Goal: Find specific page/section: Find specific page/section

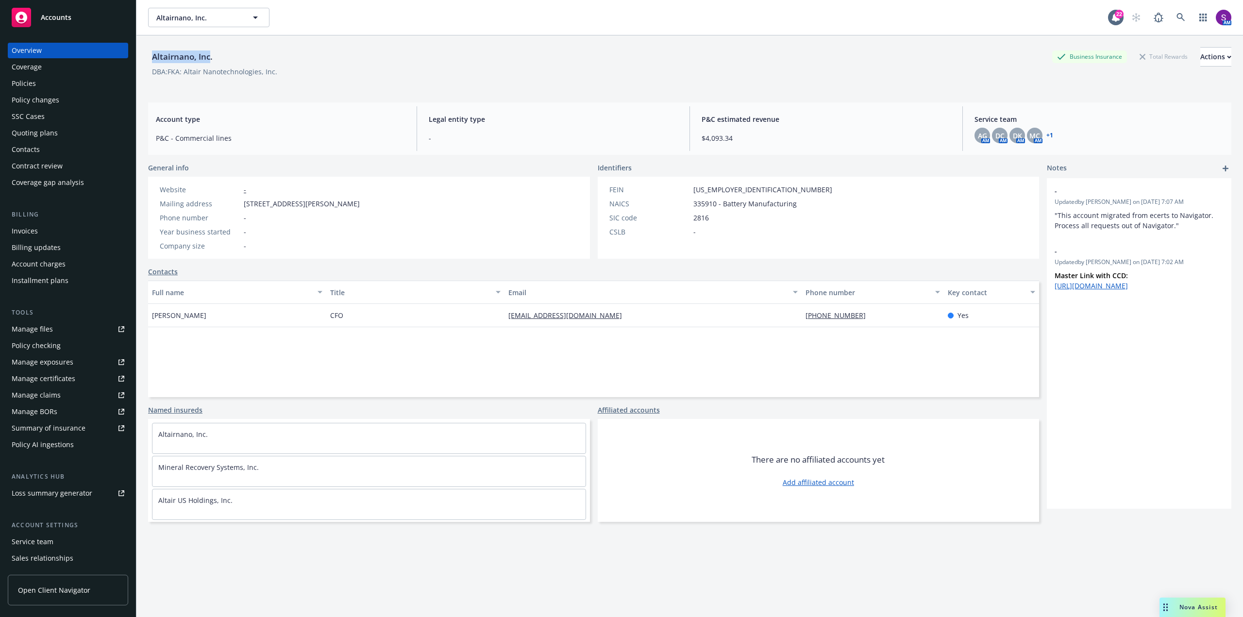
click at [46, 85] on div "Policies" at bounding box center [68, 84] width 113 height 16
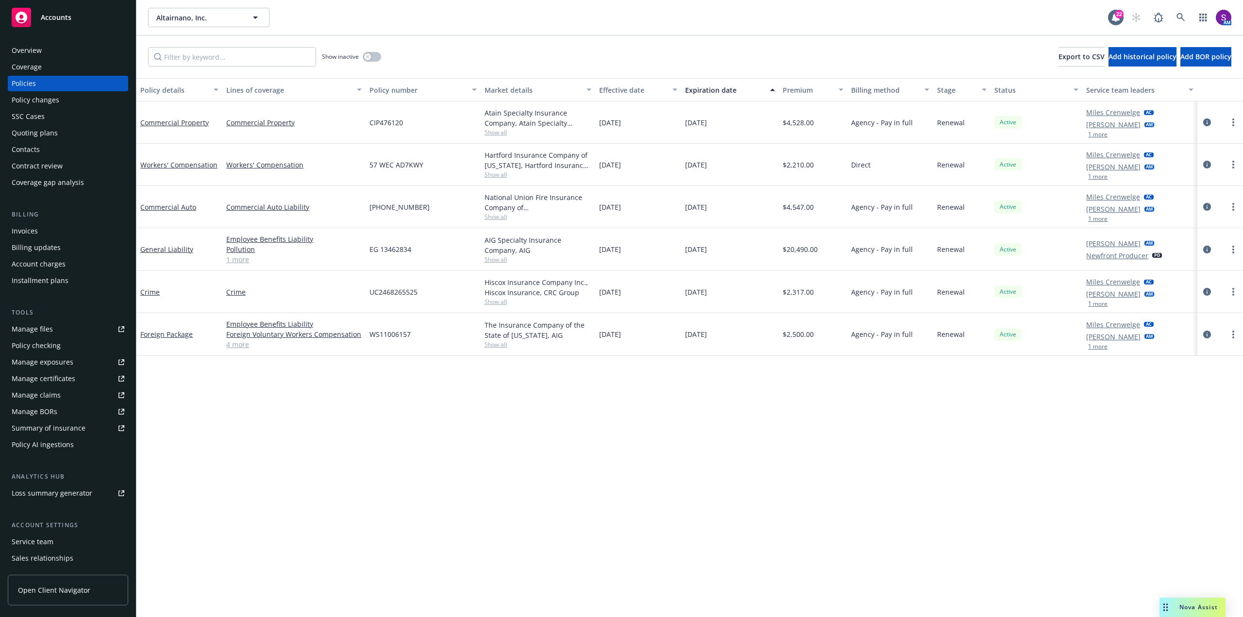
click at [43, 53] on div "Overview" at bounding box center [68, 51] width 113 height 16
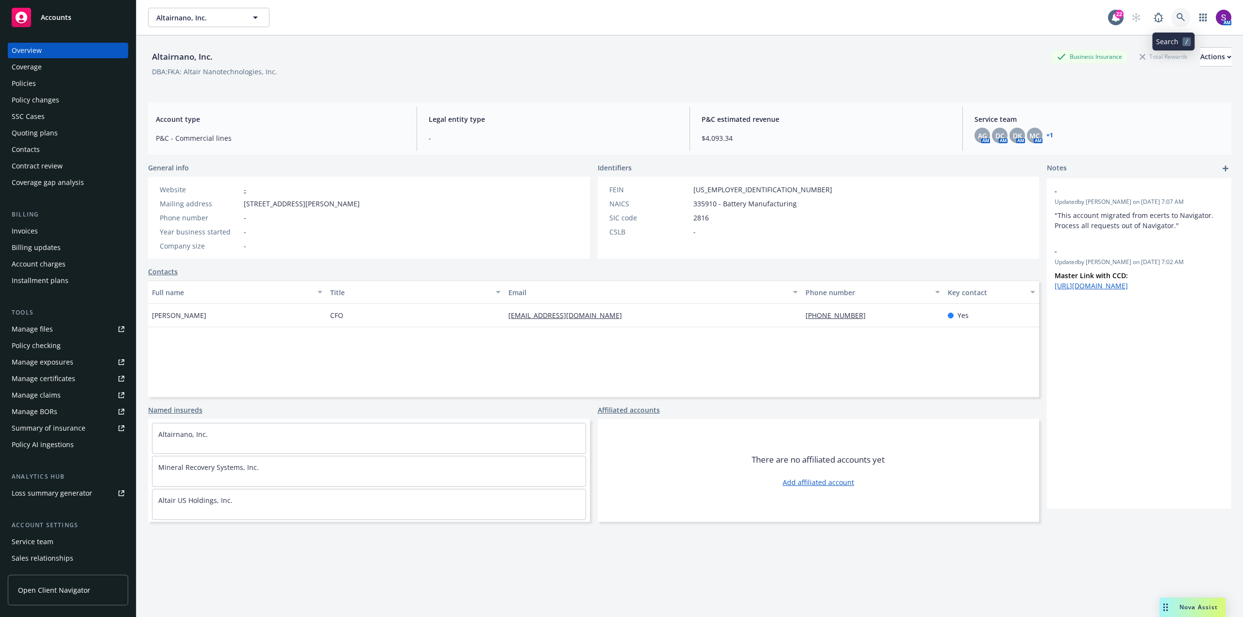
click at [1171, 23] on link at bounding box center [1180, 17] width 19 height 19
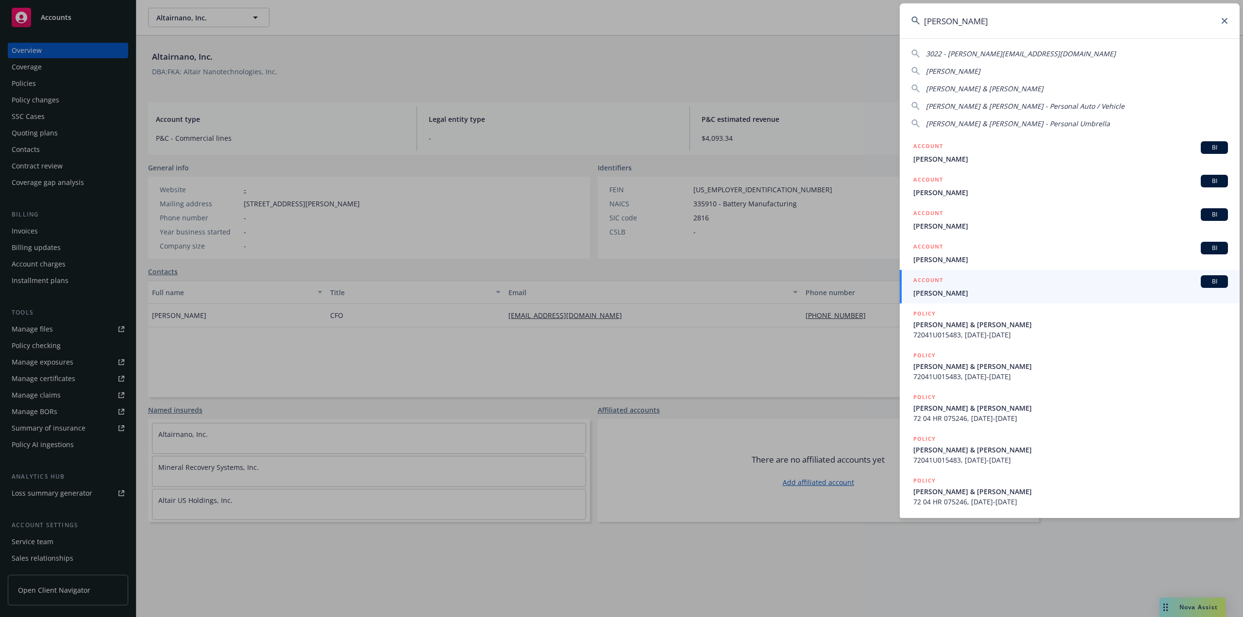
type input "[PERSON_NAME]"
click at [1222, 19] on icon at bounding box center [1225, 21] width 6 height 6
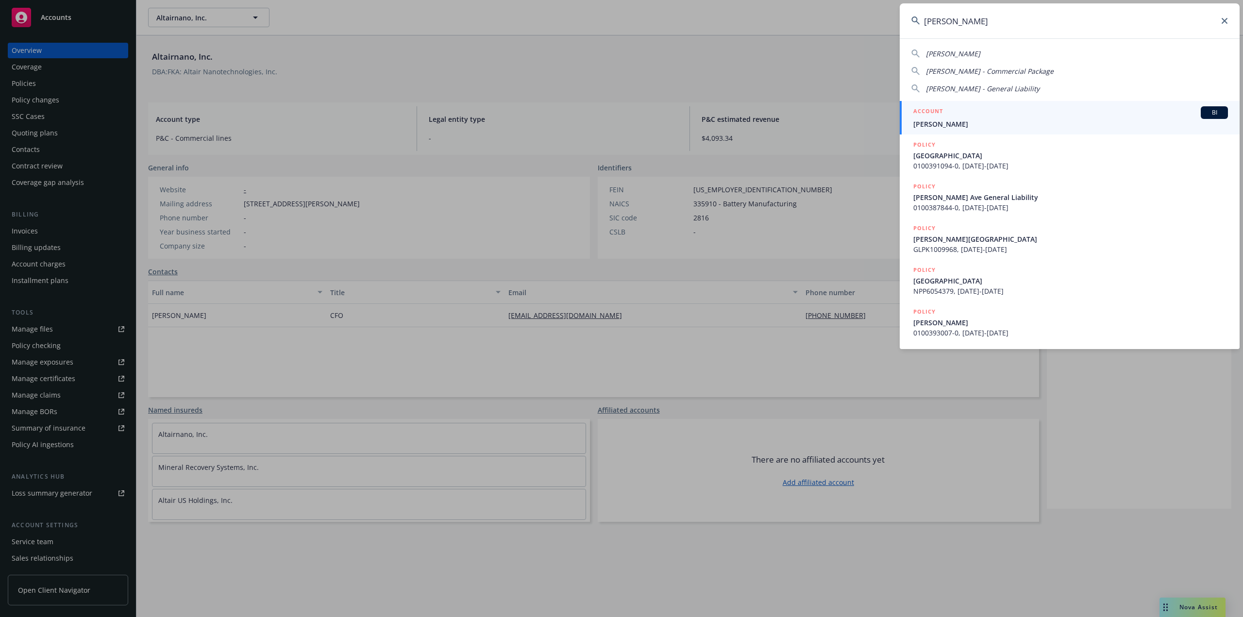
type input "[PERSON_NAME]"
click at [945, 120] on span "[PERSON_NAME]" at bounding box center [1070, 124] width 315 height 10
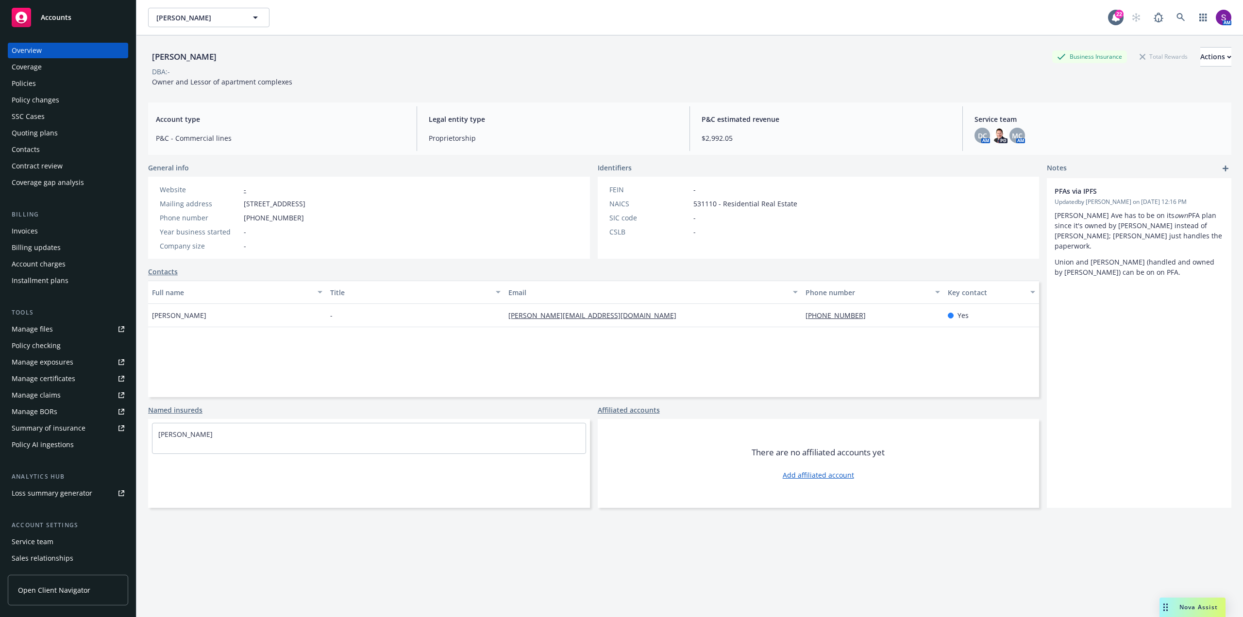
click at [60, 87] on div "Policies" at bounding box center [68, 84] width 113 height 16
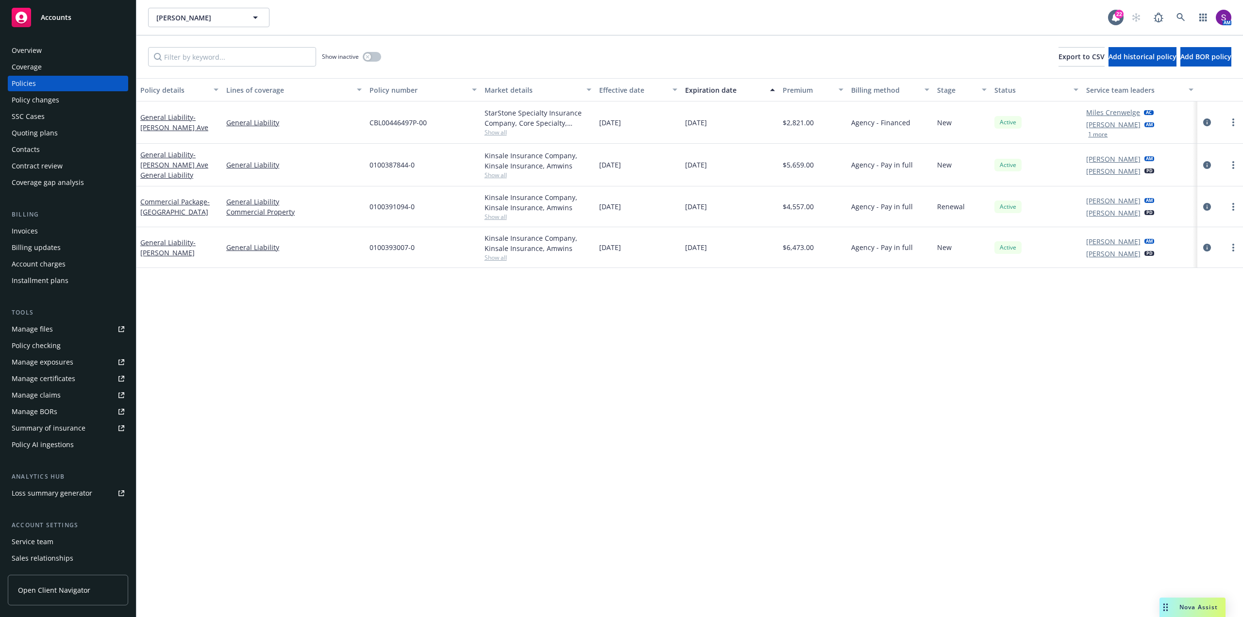
click at [62, 50] on div "Overview" at bounding box center [68, 51] width 113 height 16
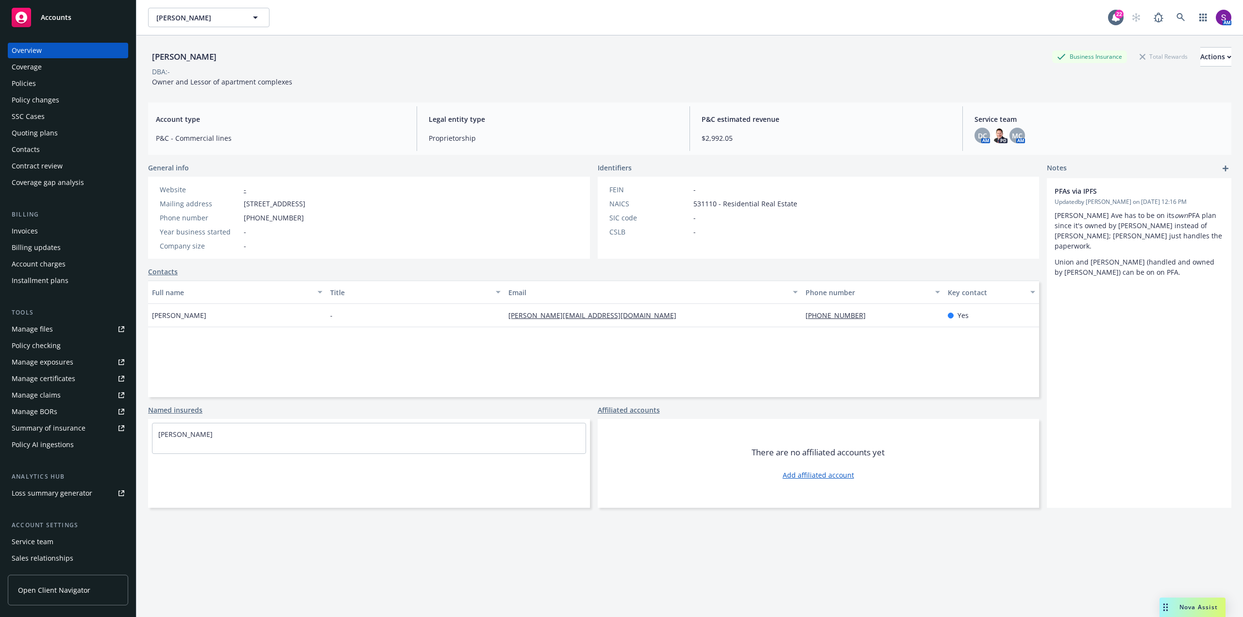
click at [34, 83] on div "Policies" at bounding box center [24, 84] width 24 height 16
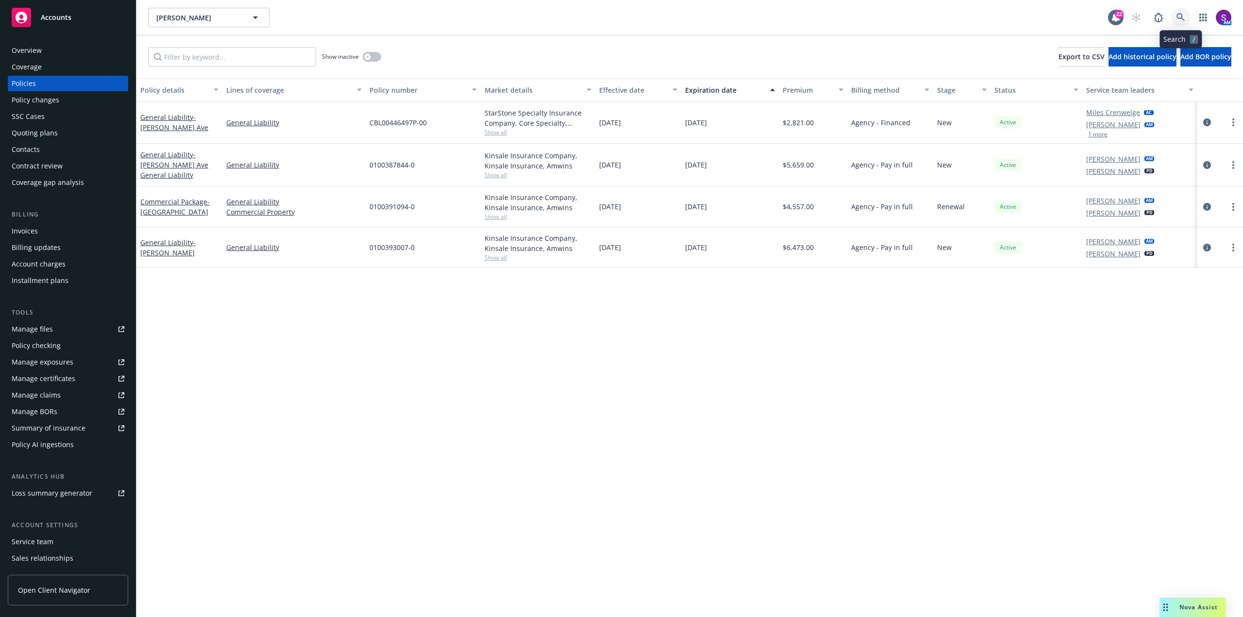
click at [1183, 14] on icon at bounding box center [1180, 17] width 9 height 9
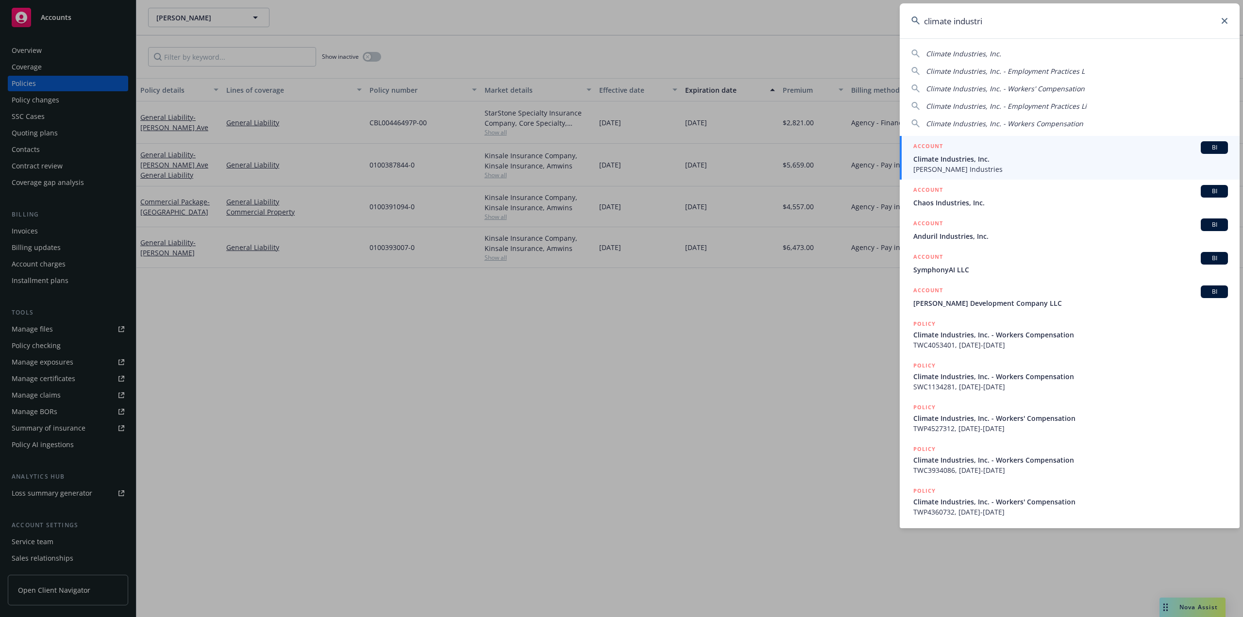
type input "climate industri"
click at [965, 159] on span "Climate Industries, Inc." at bounding box center [1070, 159] width 315 height 10
